Goal: Transaction & Acquisition: Obtain resource

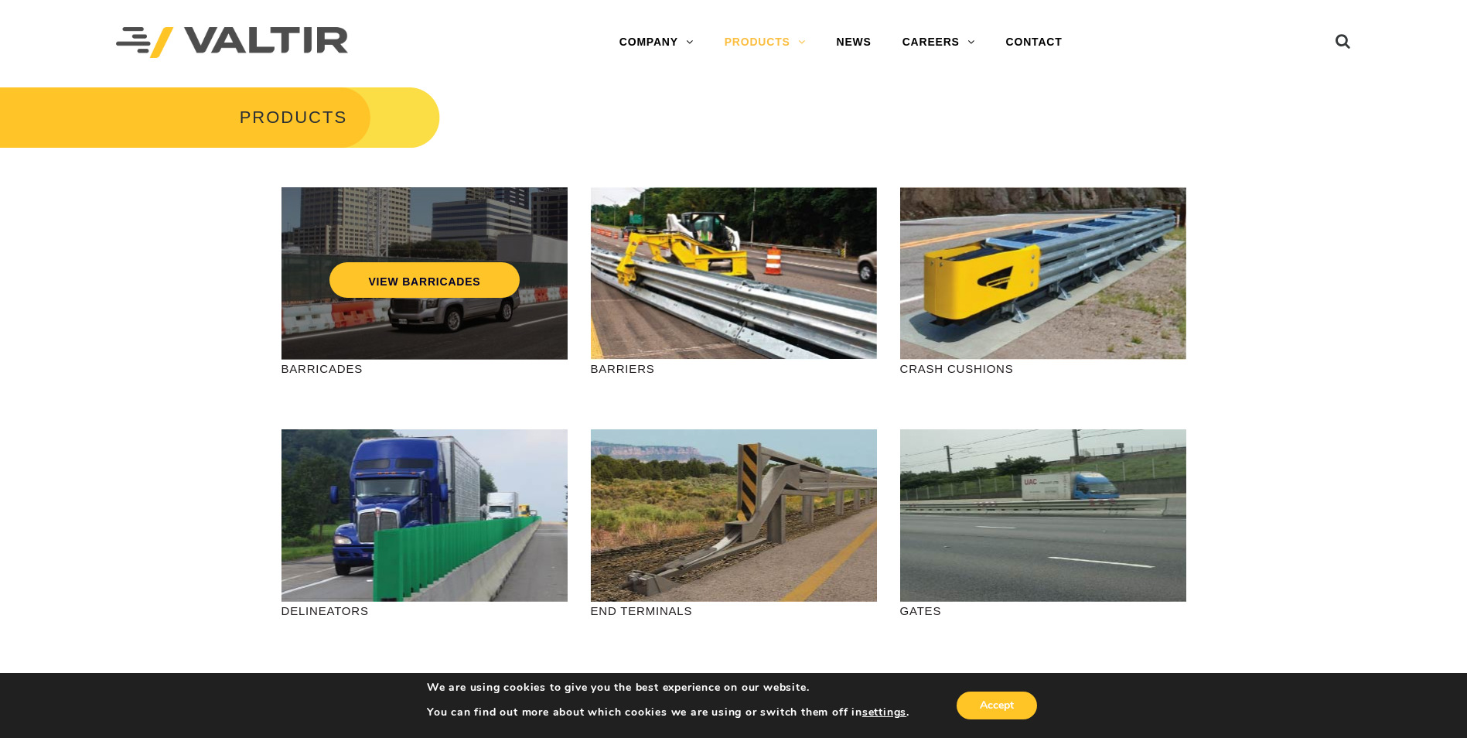
click at [422, 336] on div "VIEW BARRICADES" at bounding box center [424, 273] width 286 height 172
click at [489, 278] on link "VIEW BARRICADES" at bounding box center [423, 280] width 189 height 36
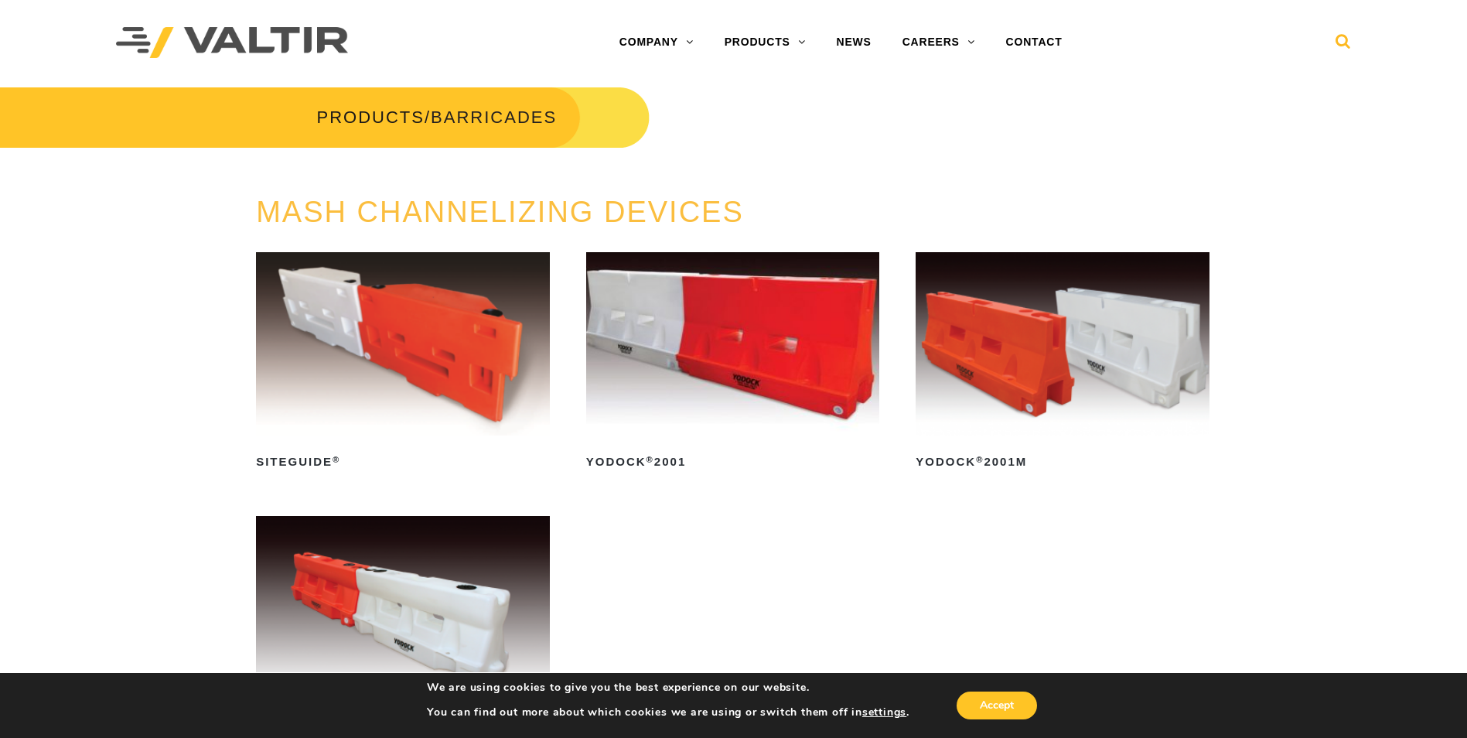
click at [1339, 32] on link at bounding box center [1342, 38] width 15 height 28
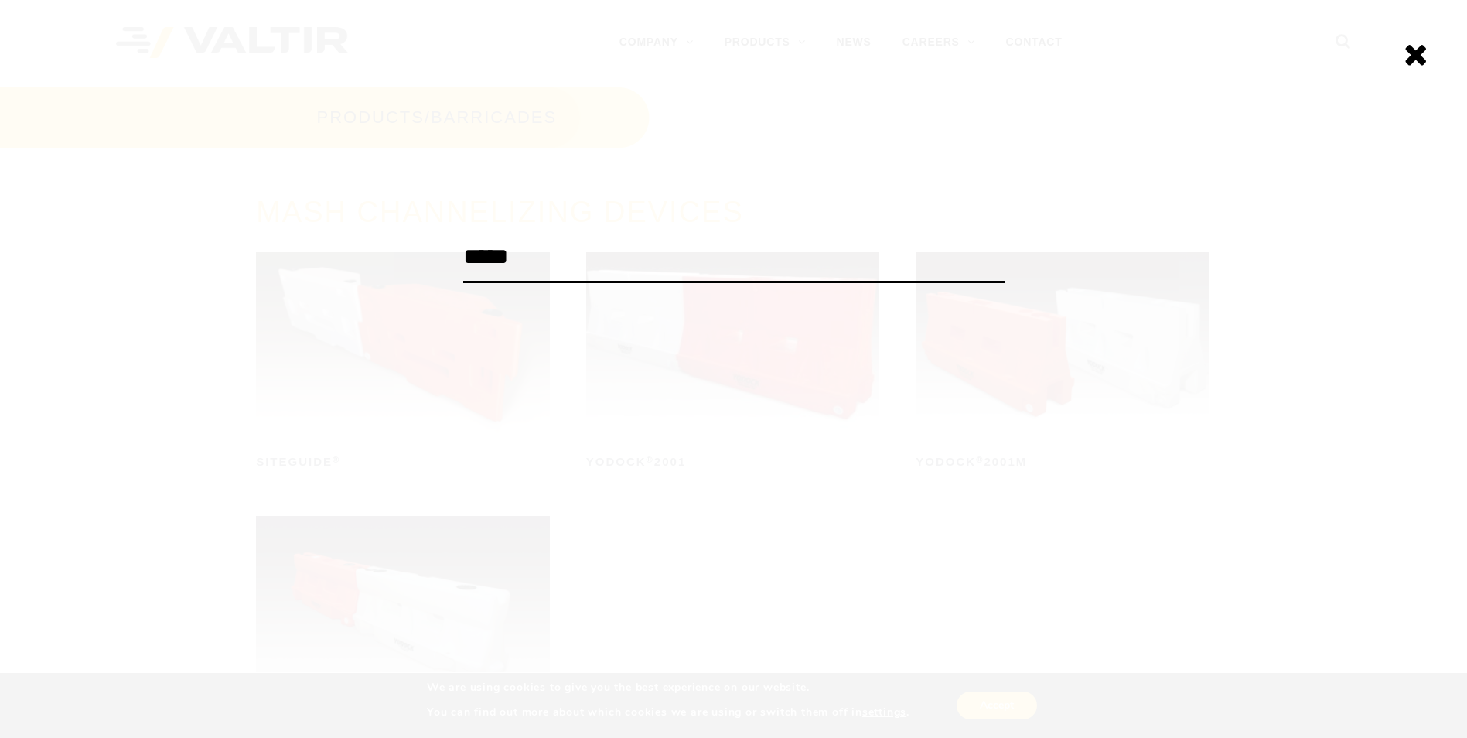
type input "*****"
click input "******" at bounding box center [0, 0] width 0 height 0
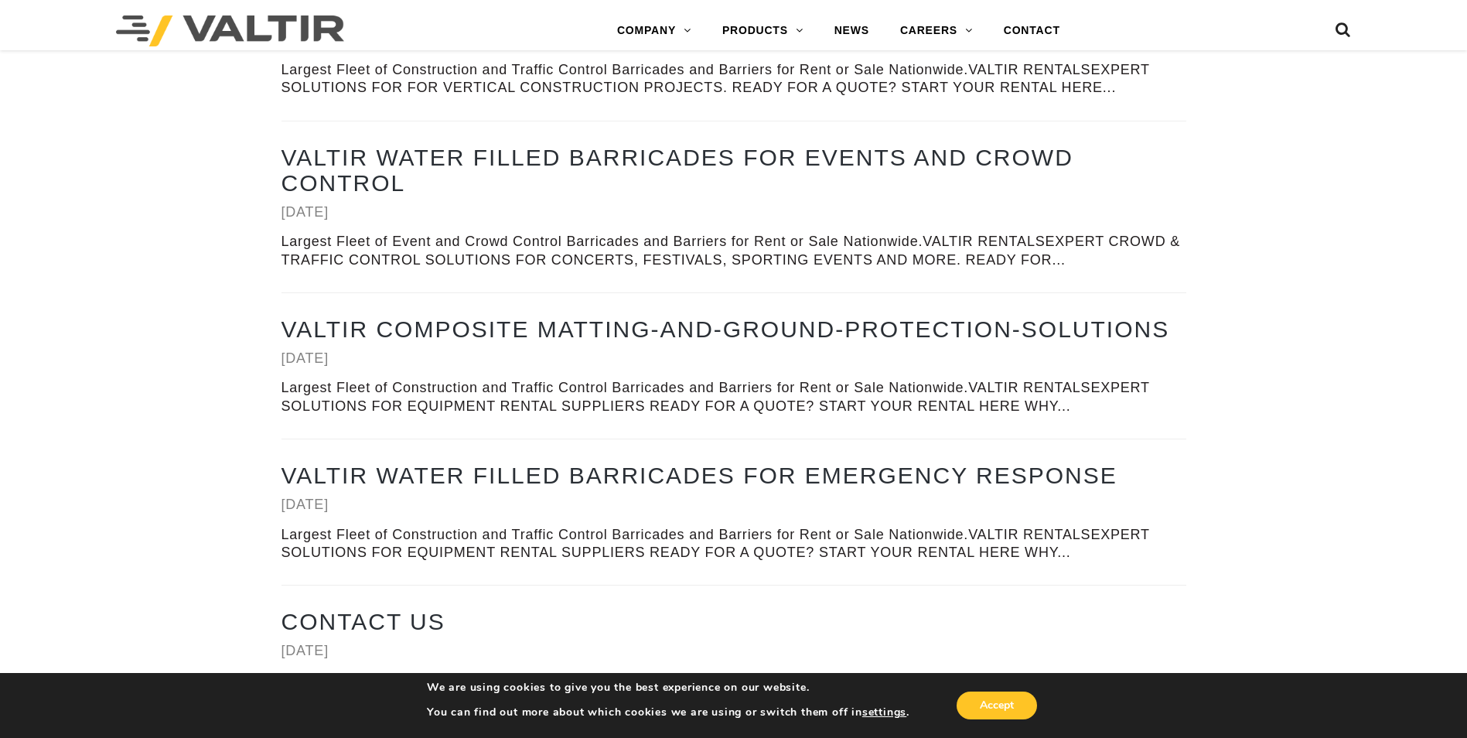
scroll to position [3226, 0]
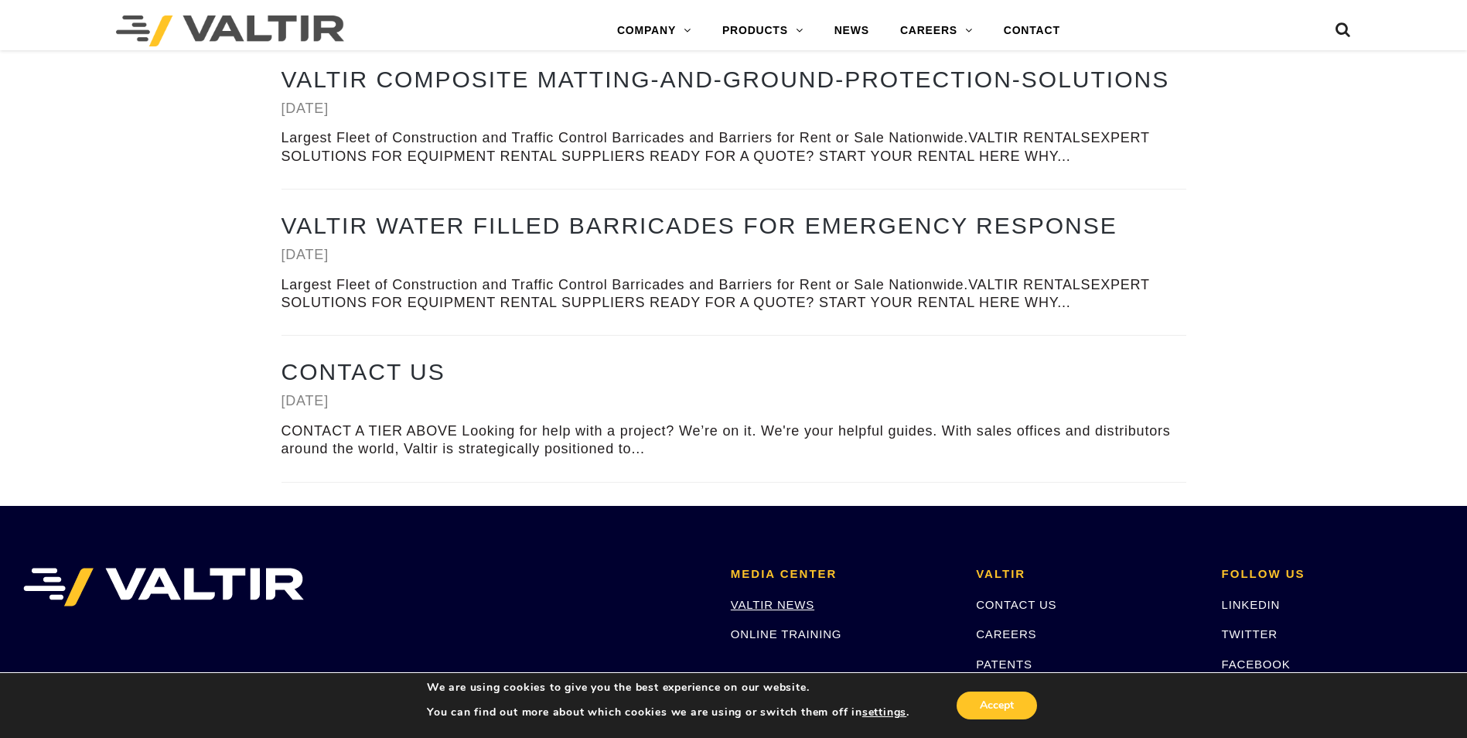
click at [776, 604] on link "VALTIR NEWS" at bounding box center [773, 604] width 84 height 13
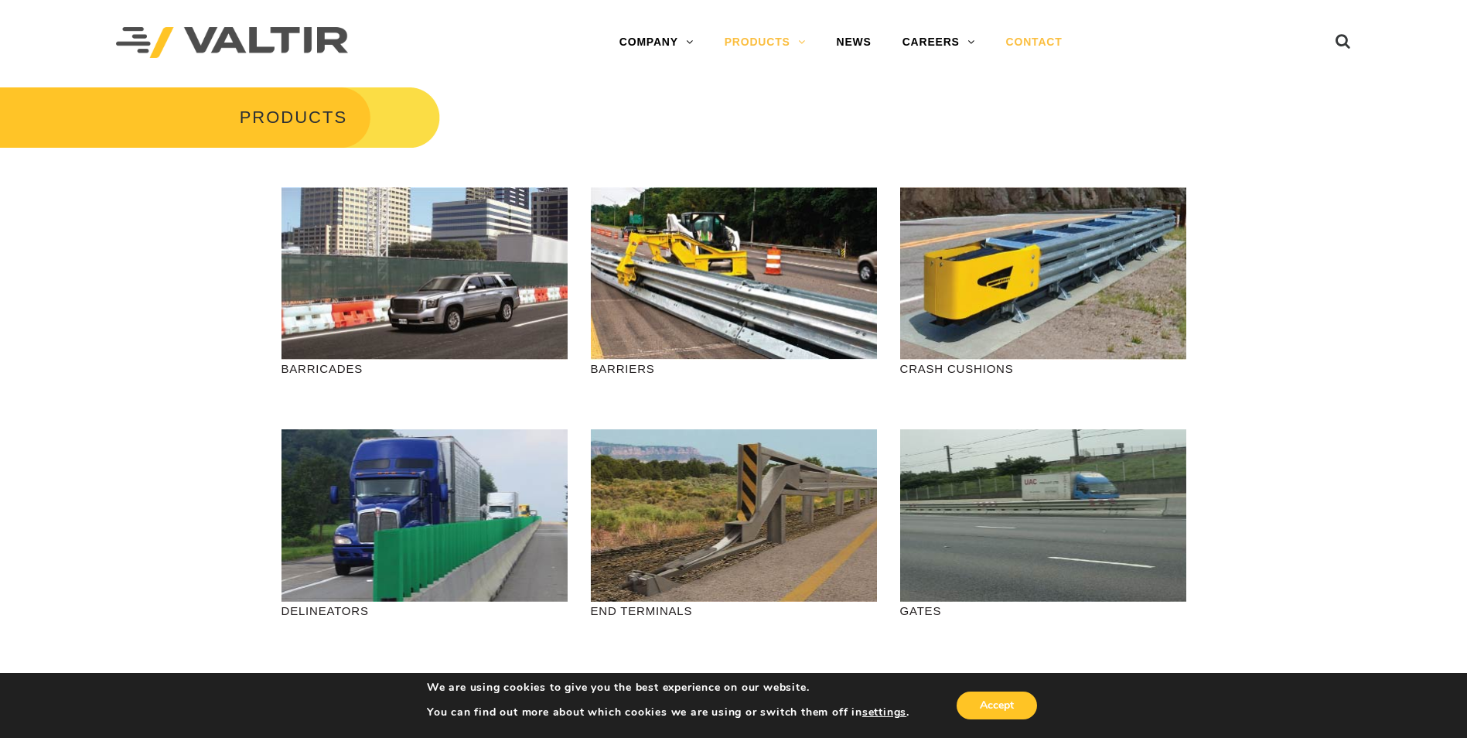
click at [1022, 46] on link "CONTACT" at bounding box center [1034, 42] width 87 height 31
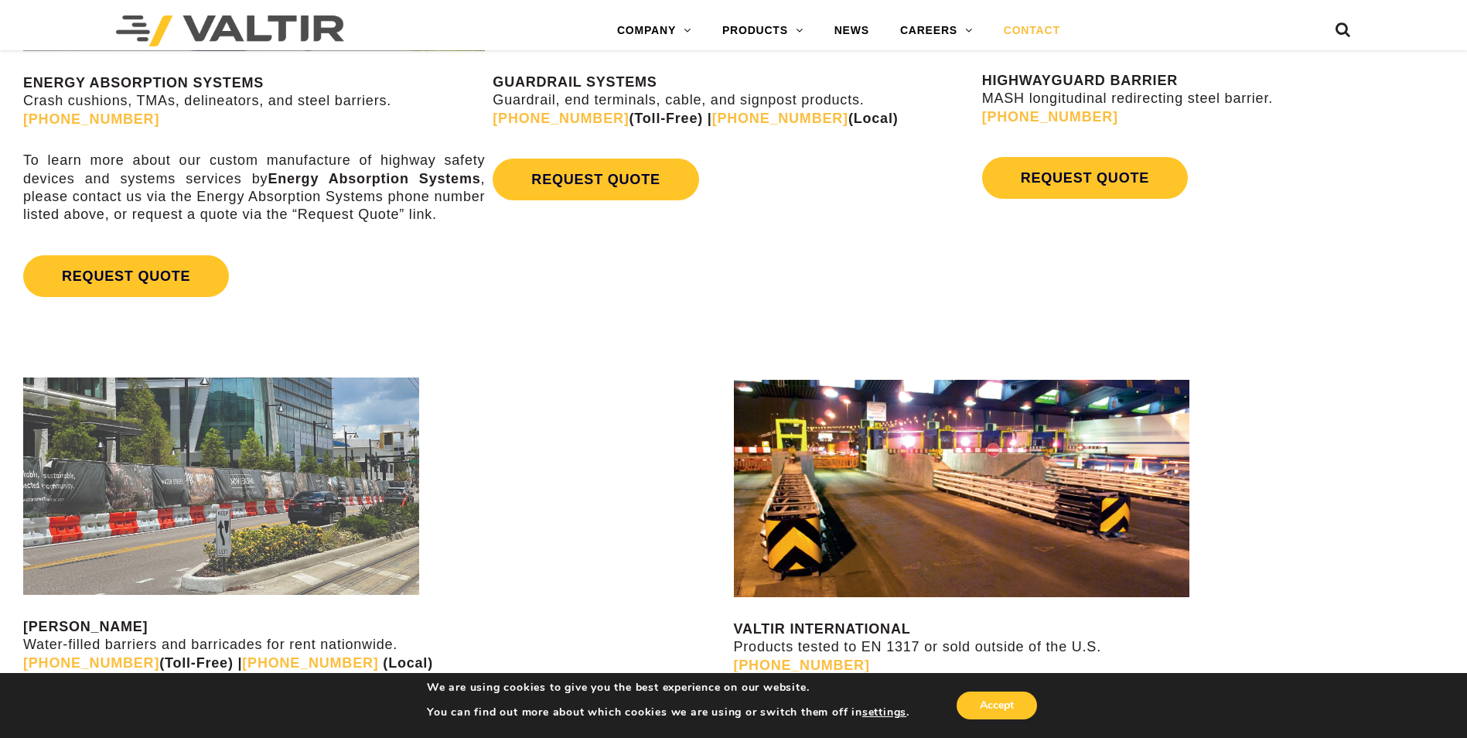
scroll to position [1237, 0]
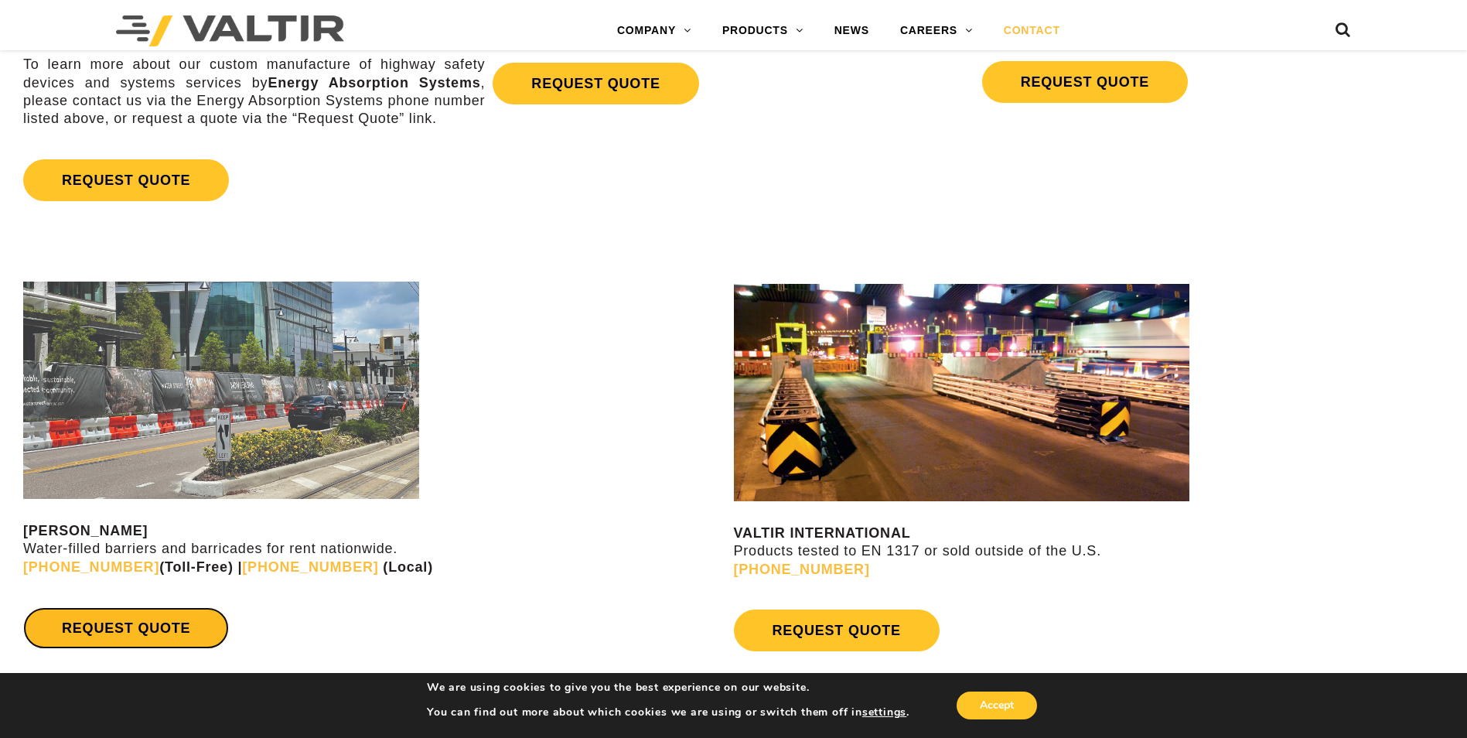
click at [162, 623] on link "REQUEST QUOTE" at bounding box center [126, 628] width 206 height 42
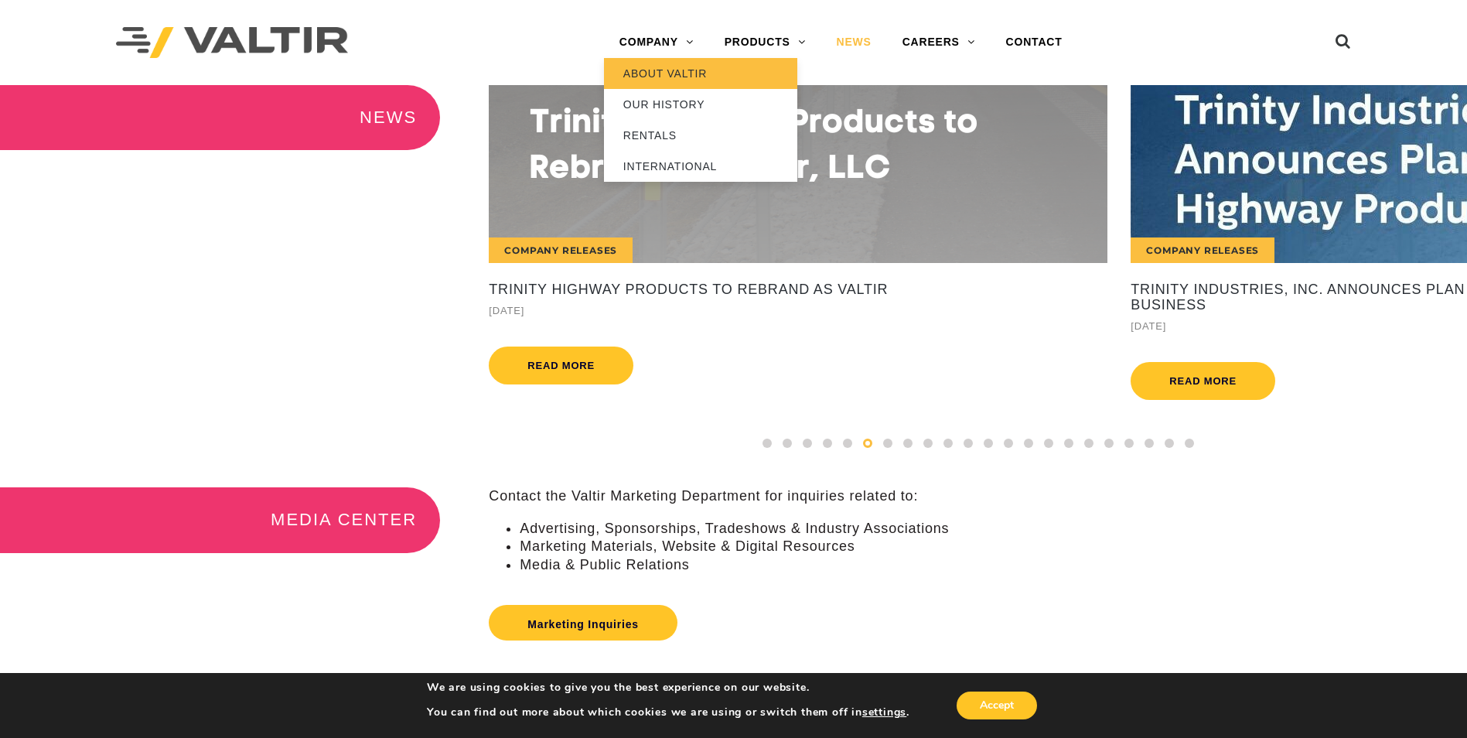
click at [669, 79] on link "ABOUT VALTIR" at bounding box center [700, 73] width 193 height 31
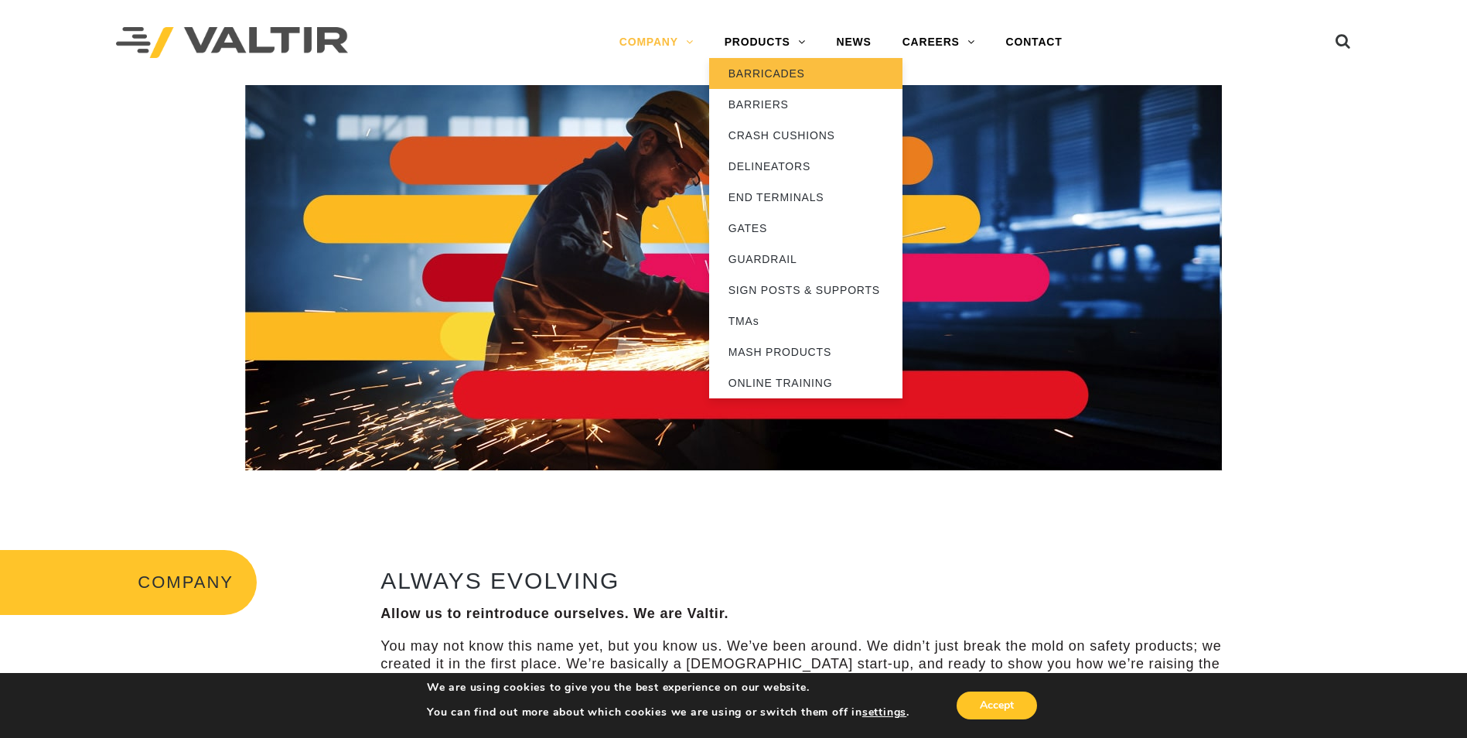
click at [754, 70] on link "BARRICADES" at bounding box center [805, 73] width 193 height 31
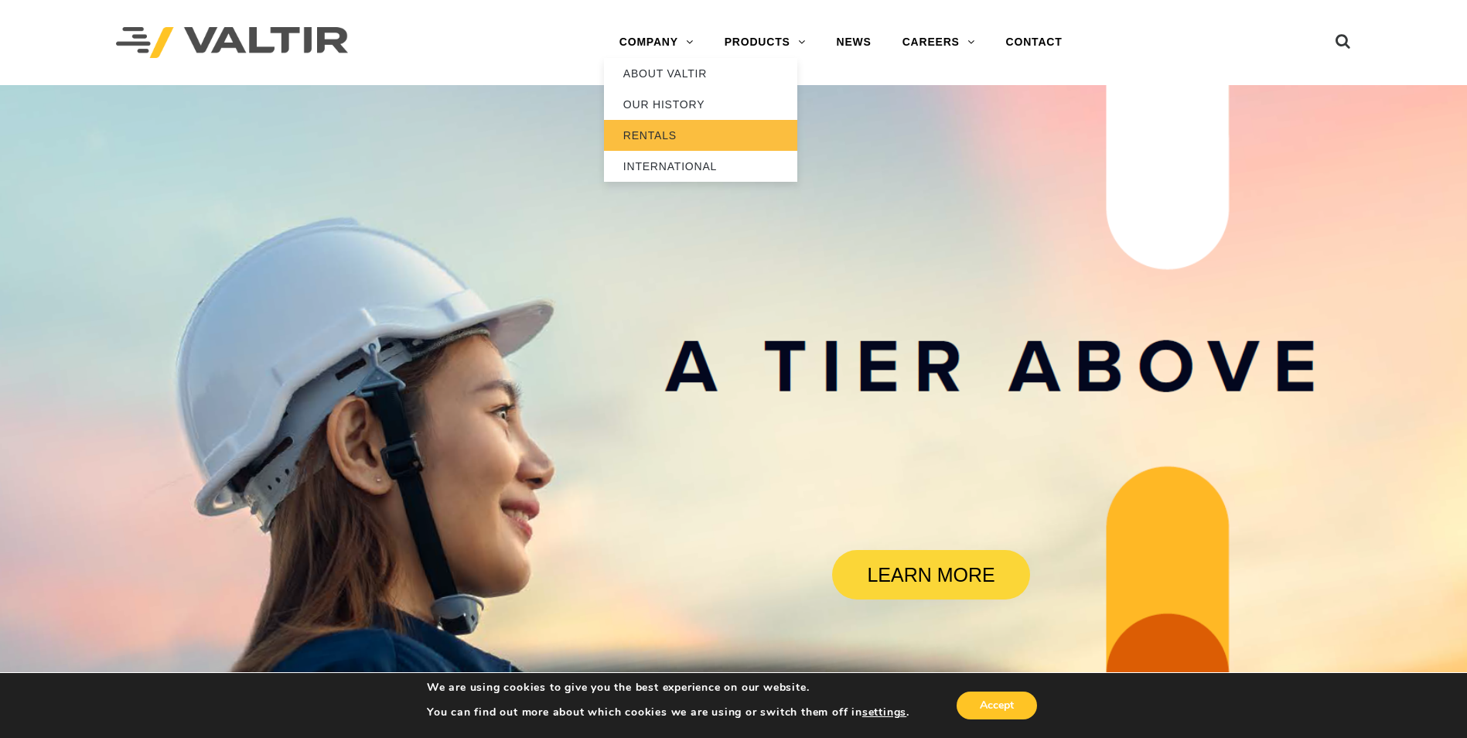
click at [643, 134] on link "RENTALS" at bounding box center [700, 135] width 193 height 31
